Goal: Task Accomplishment & Management: Manage account settings

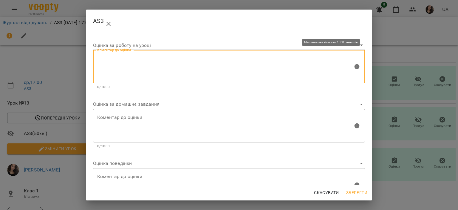
click at [152, 59] on textarea at bounding box center [225, 66] width 256 height 22
type textarea "*"
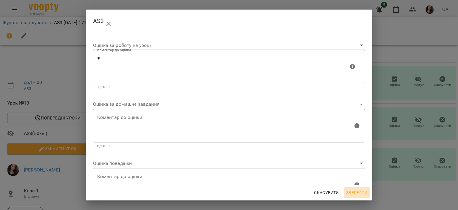
click at [363, 191] on span "Зберегти" at bounding box center [356, 192] width 21 height 7
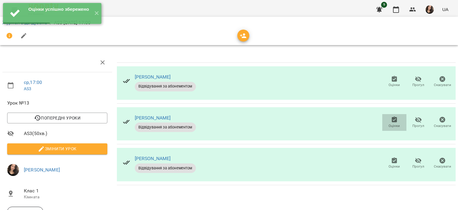
click at [389, 124] on span "Оцінки" at bounding box center [394, 125] width 11 height 5
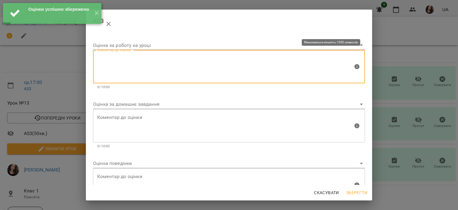
click at [169, 67] on textarea at bounding box center [225, 66] width 256 height 22
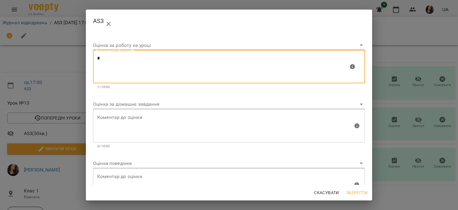
type textarea "*"
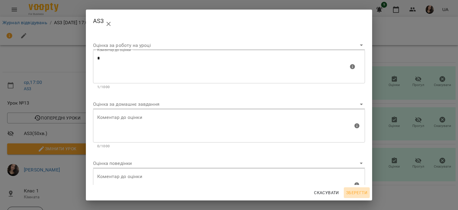
click at [357, 191] on span "Зберегти" at bounding box center [356, 192] width 21 height 7
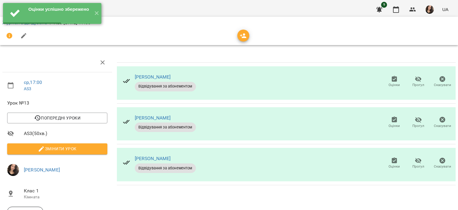
click at [389, 154] on div "Оцінки Прогул Скасувати" at bounding box center [418, 163] width 75 height 19
click at [392, 162] on icon "button" at bounding box center [394, 160] width 5 height 6
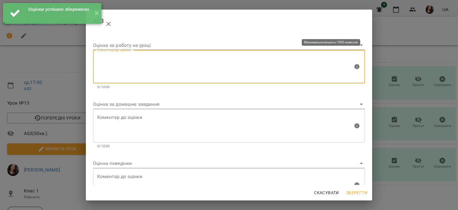
click at [158, 67] on textarea at bounding box center [225, 66] width 256 height 22
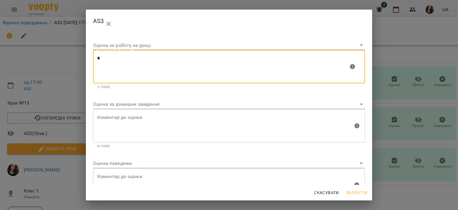
type textarea "*"
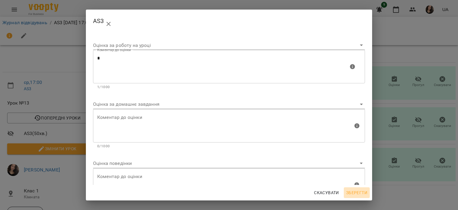
click at [359, 197] on button "Зберегти" at bounding box center [357, 192] width 26 height 11
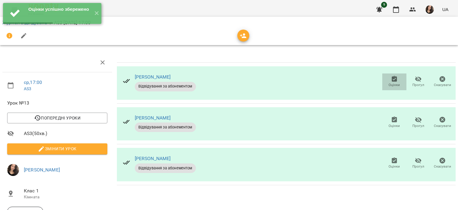
click at [391, 79] on icon "button" at bounding box center [394, 78] width 7 height 7
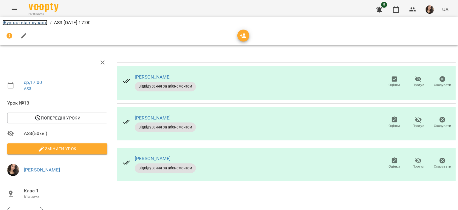
click at [33, 21] on link "Журнал відвідувань" at bounding box center [24, 23] width 45 height 6
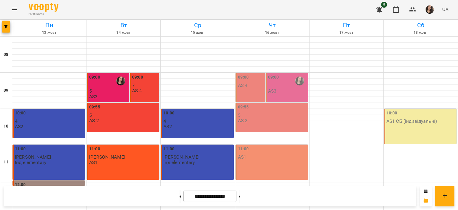
scroll to position [233, 0]
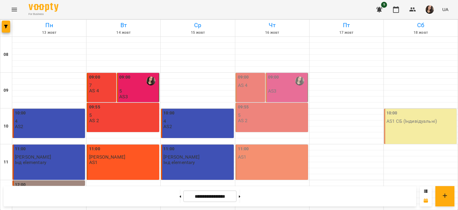
scroll to position [283, 0]
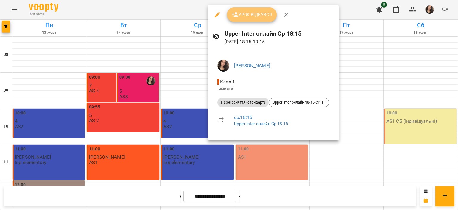
click at [240, 18] on span "Урок відбувся" at bounding box center [252, 14] width 41 height 7
